Goal: Task Accomplishment & Management: Use online tool/utility

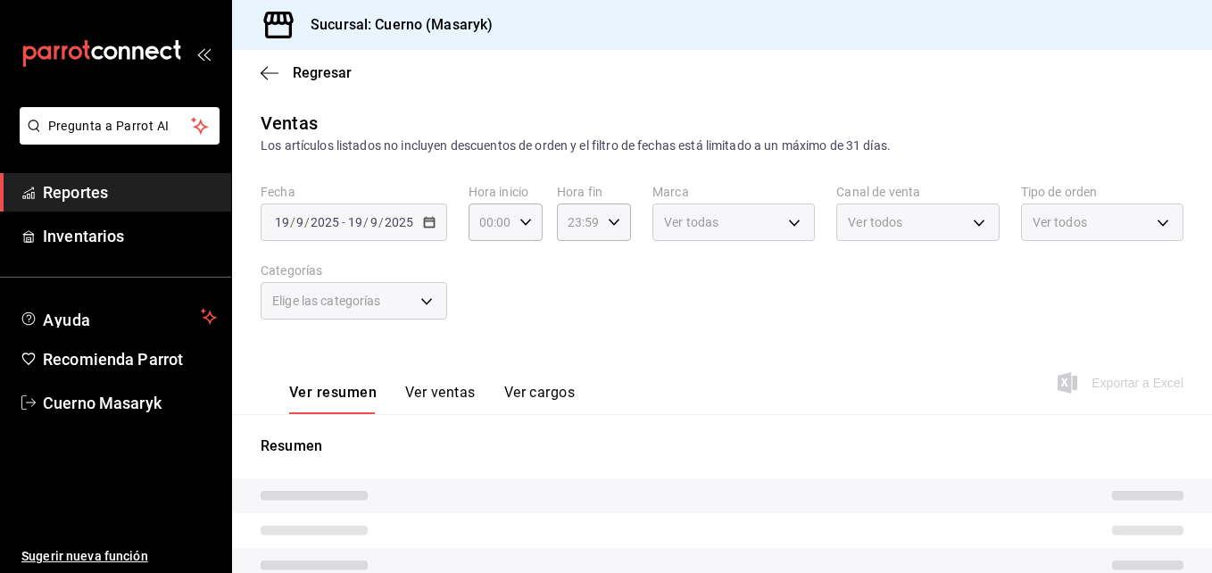
type input "04:00"
type input "05:59"
type input "c67b51a2-384c-483e-a5be-40afd3eac247,ec1a4520-4a99-4810-921e-4abf40ebc8c6,cd2d5…"
type input "4ea0d660-02b3-4785-bb88-48b5ef6e196c"
type input "PARROT,UBER_EATS,RAPPI,DIDI_FOOD,ONLINE"
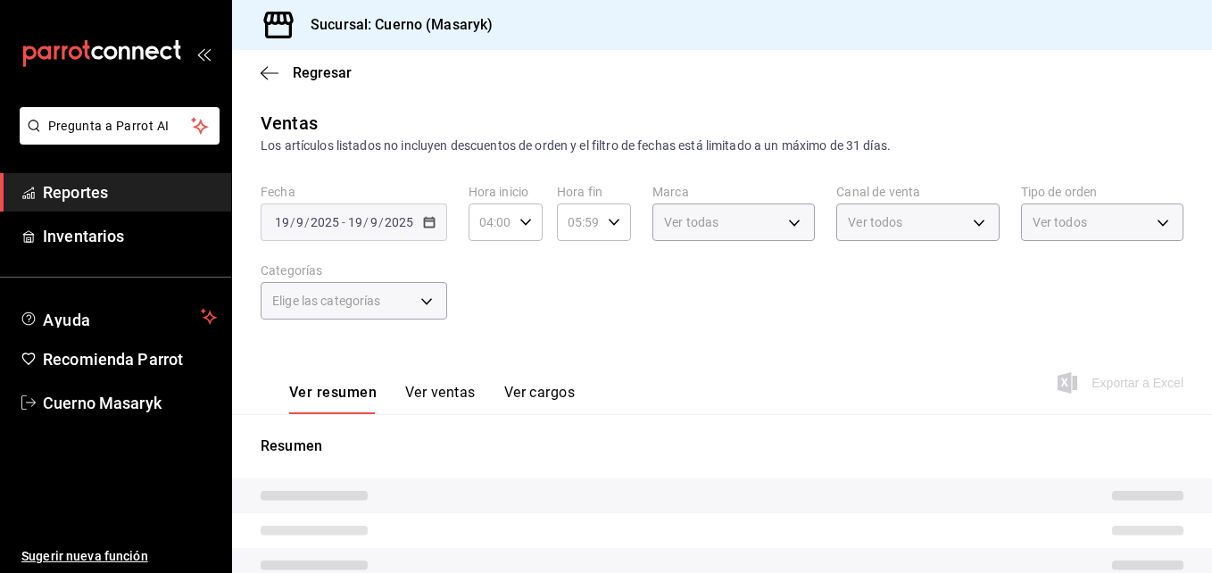
type input "d8208262-291b-4595-bbfa-ed1e8660efdb,73ecdc8a-b505-4242-b24a-d5f1595b9b0a,EXTER…"
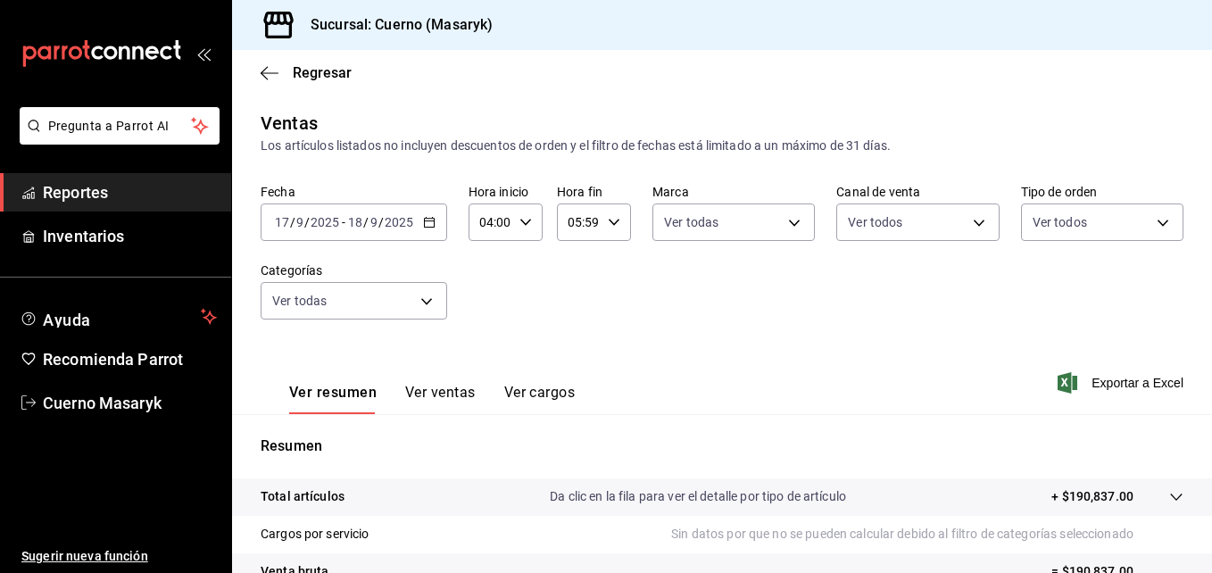
click at [419, 183] on div "Ventas Los artículos listados no incluyen descuentos de orden y el filtro de fe…" at bounding box center [722, 468] width 980 height 717
click at [431, 221] on \(Stroke\) "button" at bounding box center [429, 220] width 10 height 1
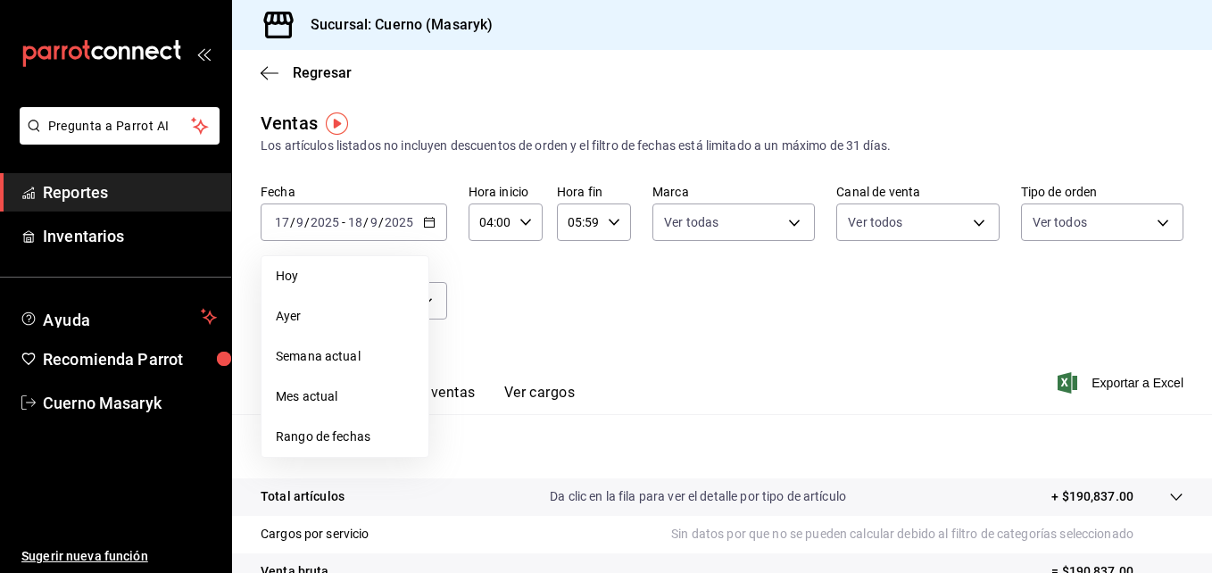
click at [338, 423] on li "Rango de fechas" at bounding box center [345, 437] width 167 height 40
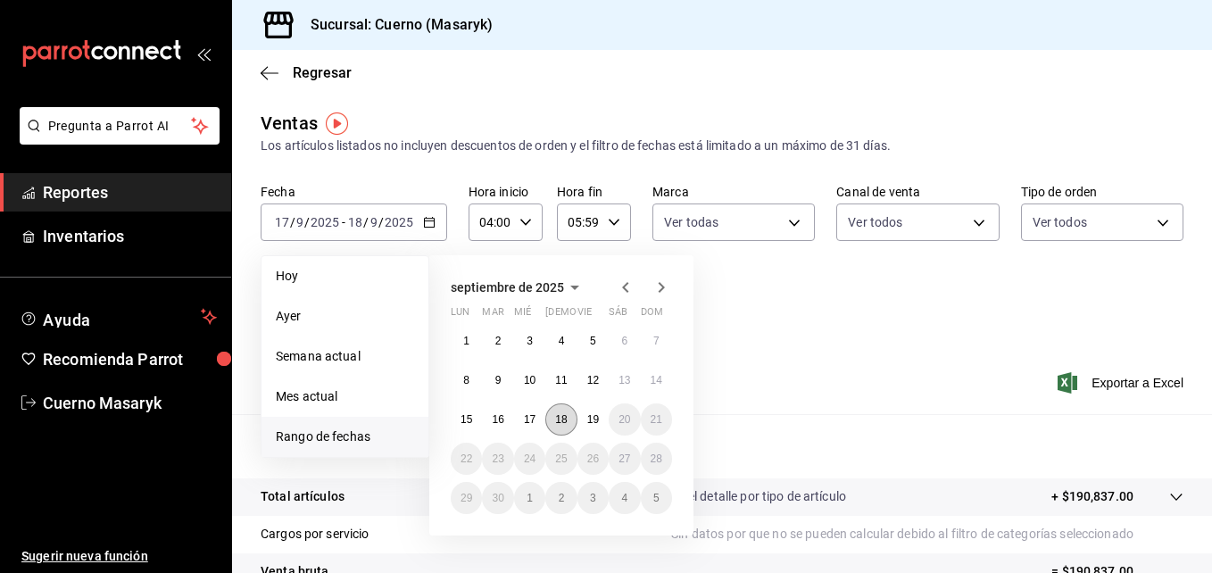
click at [554, 420] on button "18" at bounding box center [560, 419] width 31 height 32
click at [587, 418] on abbr "19" at bounding box center [593, 419] width 12 height 12
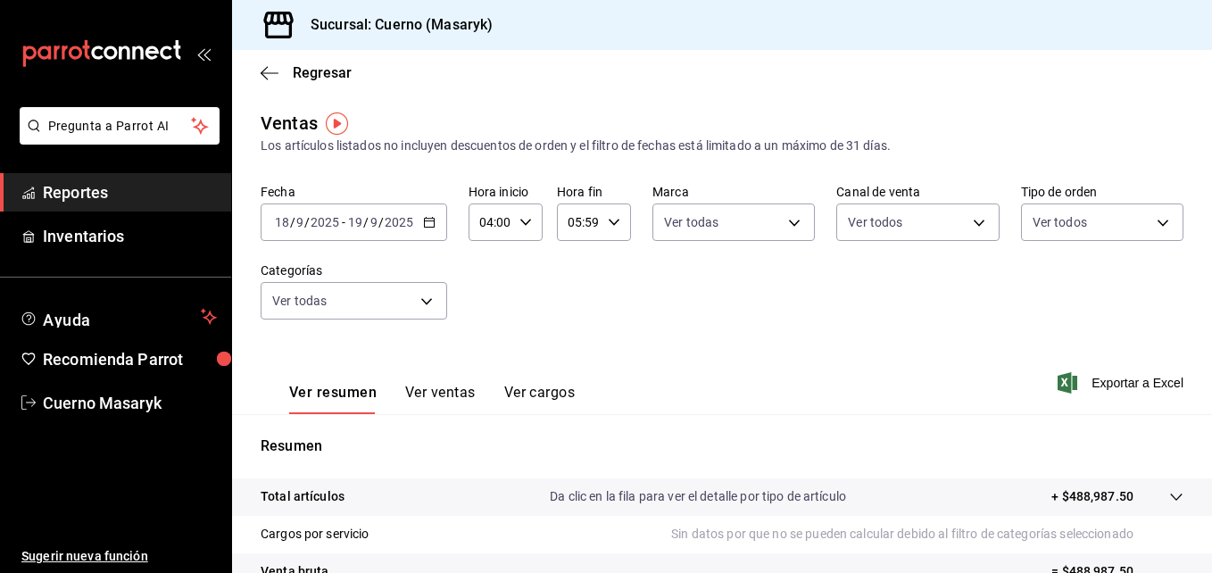
click at [533, 235] on div "04:00 Hora inicio" at bounding box center [506, 222] width 74 height 37
click at [706, 300] on div at bounding box center [606, 286] width 1212 height 573
click at [758, 225] on body "Pregunta a Parrot AI Reportes Inventarios Ayuda Recomienda Parrot Cuerno Masary…" at bounding box center [606, 286] width 1212 height 573
click at [891, 219] on div at bounding box center [606, 286] width 1212 height 573
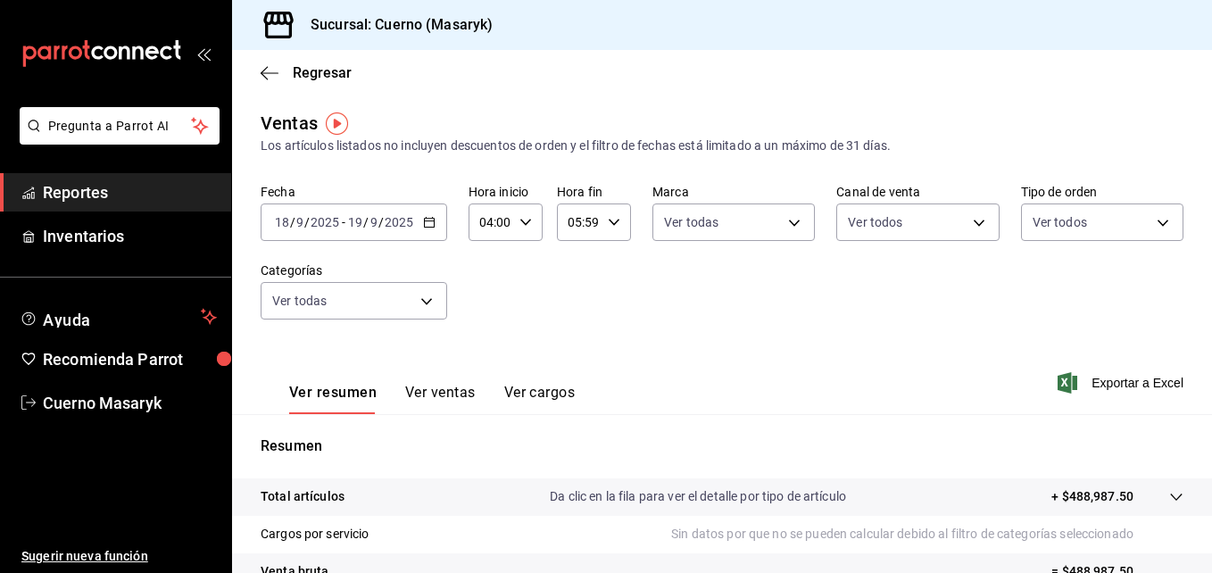
click at [891, 219] on body "Pregunta a Parrot AI Reportes Inventarios Ayuda Recomienda Parrot Cuerno Masary…" at bounding box center [606, 286] width 1212 height 573
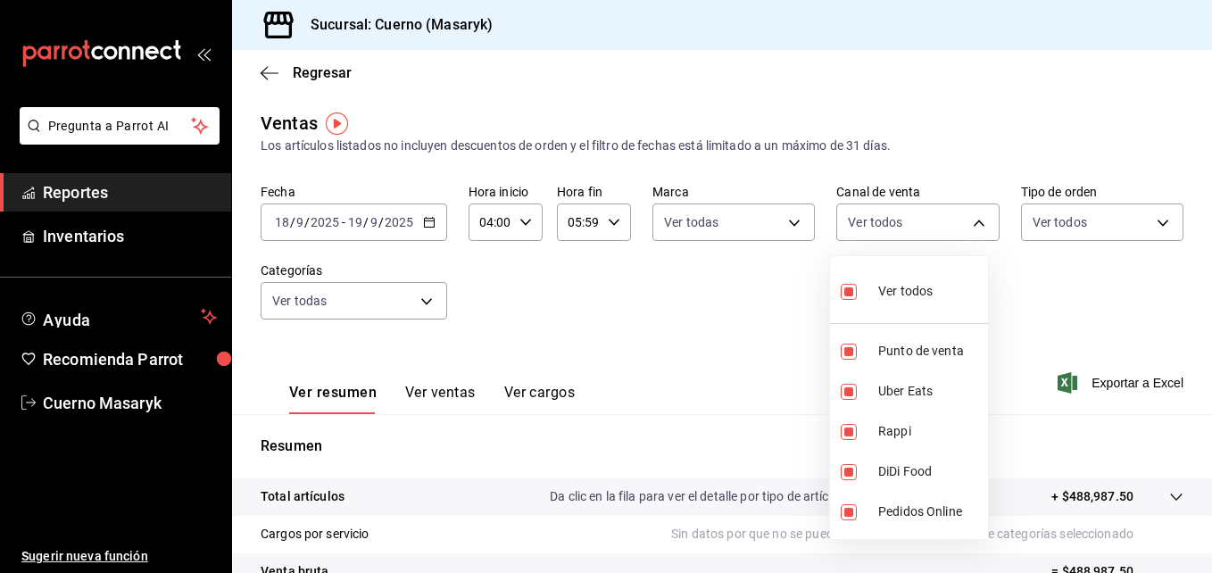
click at [1002, 266] on div at bounding box center [606, 286] width 1212 height 573
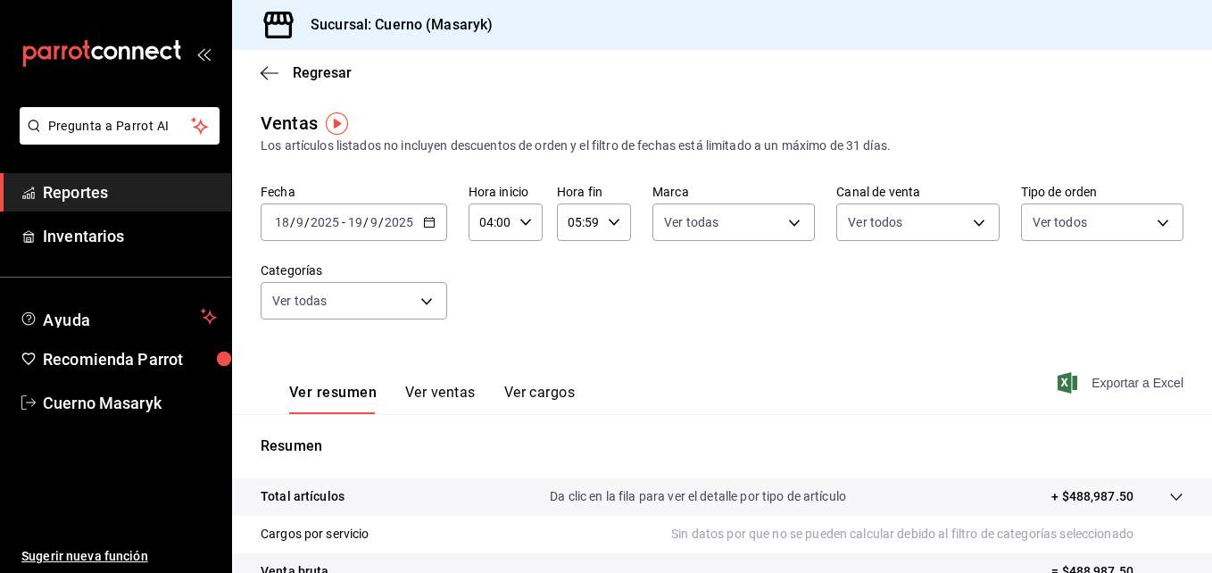
click at [1091, 376] on span "Exportar a Excel" at bounding box center [1122, 382] width 122 height 21
click at [1102, 385] on span "Exportar a Excel" at bounding box center [1122, 382] width 122 height 21
